Goal: Task Accomplishment & Management: Manage account settings

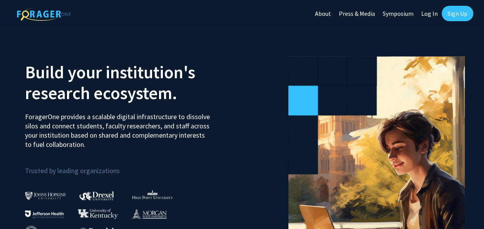
click at [459, 15] on link "Sign Up" at bounding box center [458, 13] width 32 height 15
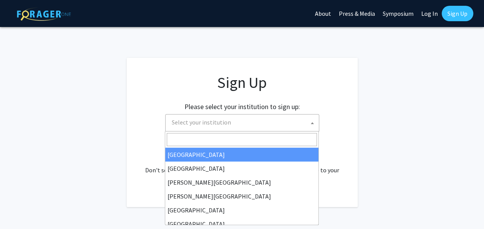
click at [309, 126] on span at bounding box center [312, 122] width 8 height 17
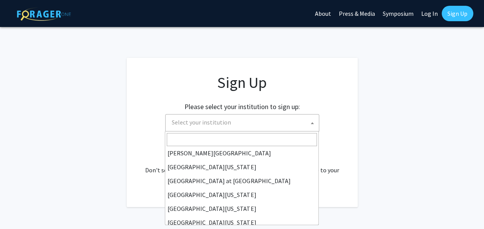
scroll to position [270, 0]
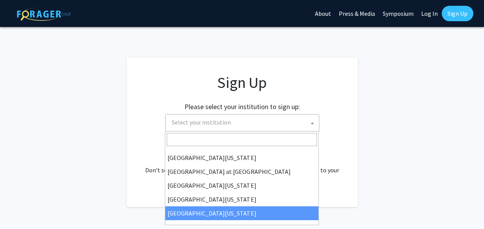
select select "33"
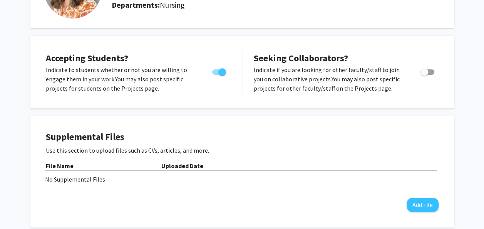
scroll to position [92, 0]
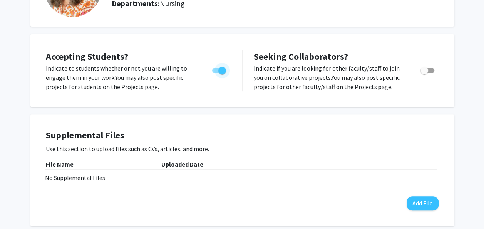
click at [221, 70] on span "Toggle" at bounding box center [222, 71] width 8 height 8
click at [216, 73] on input "Would you like to permit student requests?" at bounding box center [216, 73] width 0 height 0
checkbox input "false"
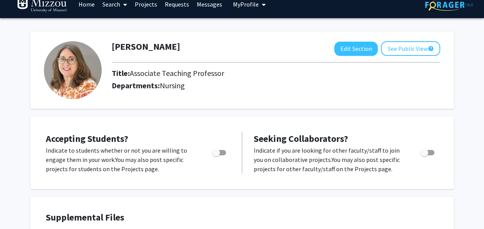
scroll to position [0, 0]
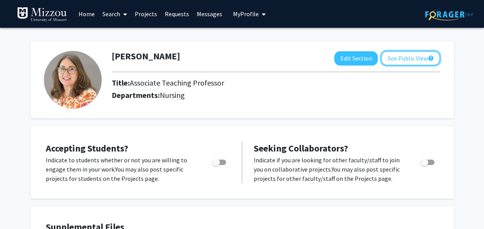
drag, startPoint x: 394, startPoint y: 56, endPoint x: 397, endPoint y: 53, distance: 4.6
click at [397, 53] on button "See Public View help" at bounding box center [410, 58] width 59 height 15
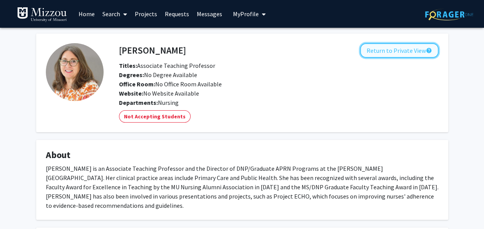
click at [385, 52] on button "Return to Private View help" at bounding box center [399, 50] width 79 height 15
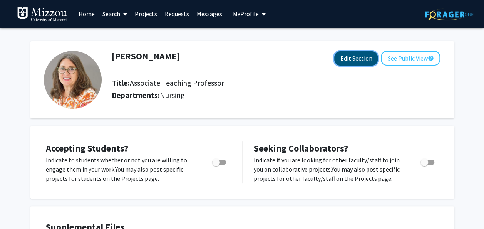
click at [357, 60] on button "Edit Section" at bounding box center [356, 58] width 44 height 14
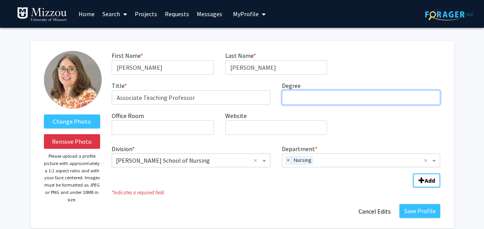
click at [294, 99] on input "Degree required" at bounding box center [361, 97] width 159 height 15
type input "DNP"
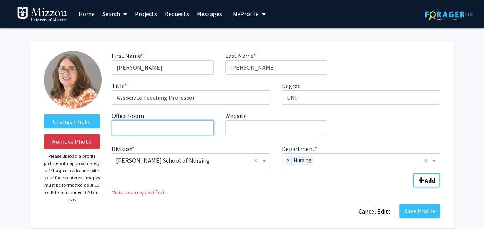
click at [166, 124] on input "Office Room required" at bounding box center [163, 127] width 102 height 15
type input "SSON 314"
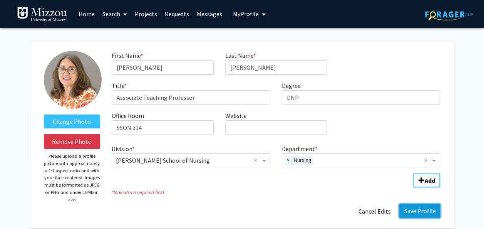
click at [419, 209] on button "Save Profile" at bounding box center [419, 211] width 41 height 14
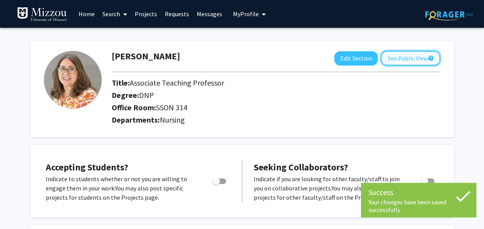
click at [398, 56] on button "See Public View help" at bounding box center [410, 58] width 59 height 15
